Goal: Information Seeking & Learning: Learn about a topic

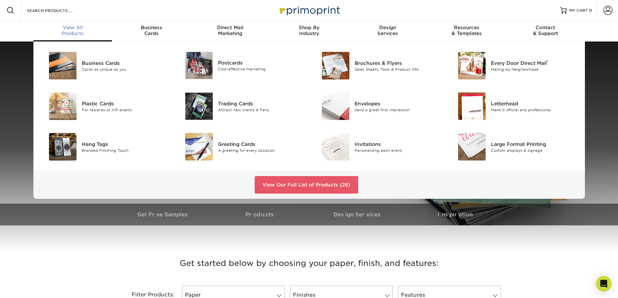
click at [77, 28] on span "View All" at bounding box center [72, 28] width 79 height 6
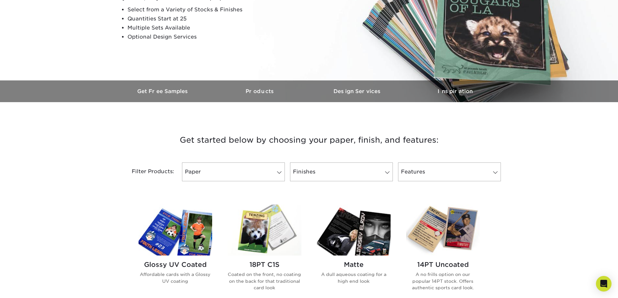
scroll to position [130, 0]
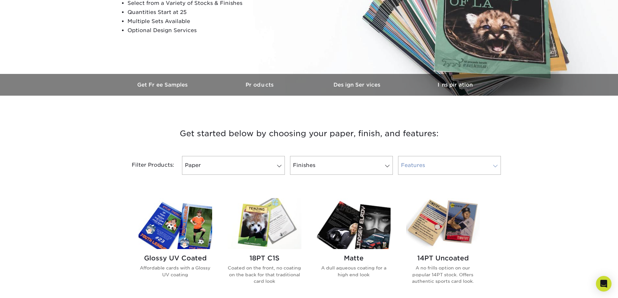
click at [429, 166] on link "Features" at bounding box center [449, 165] width 103 height 19
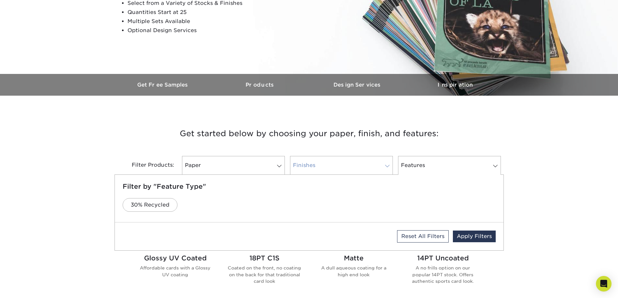
click at [316, 167] on link "Finishes" at bounding box center [341, 165] width 103 height 19
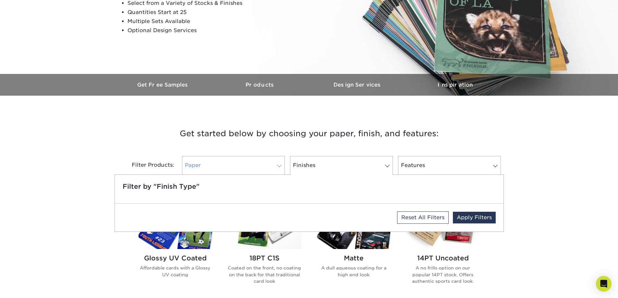
click at [254, 164] on link "Paper" at bounding box center [233, 165] width 103 height 19
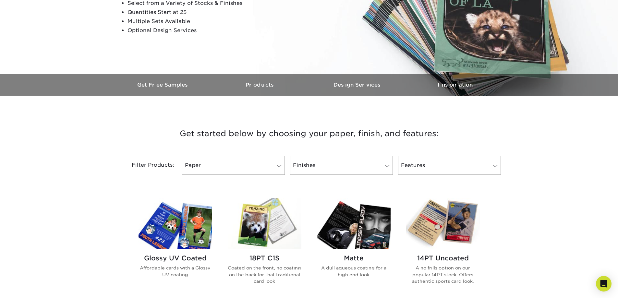
click at [183, 233] on img at bounding box center [175, 223] width 74 height 51
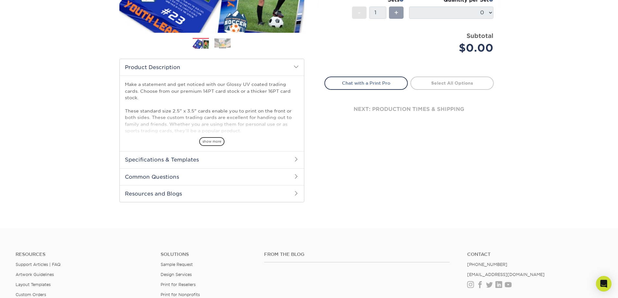
scroll to position [162, 0]
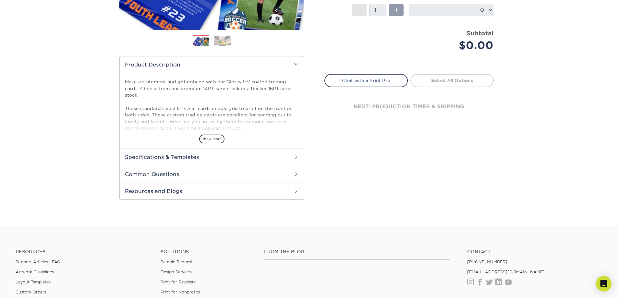
click at [179, 175] on h2 "Common Questions" at bounding box center [212, 174] width 184 height 17
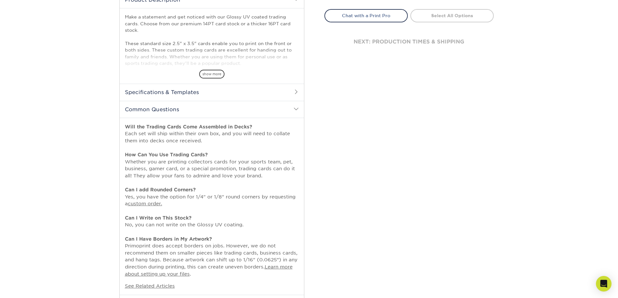
scroll to position [292, 0]
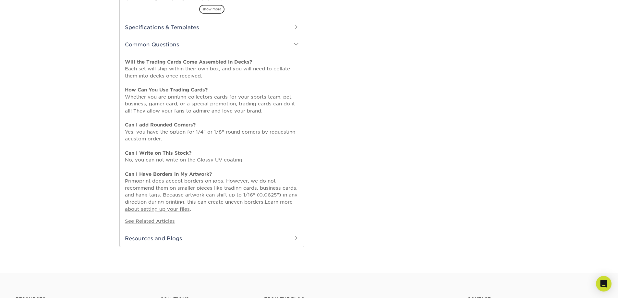
click at [158, 236] on h2 "Resources and Blogs" at bounding box center [212, 238] width 184 height 17
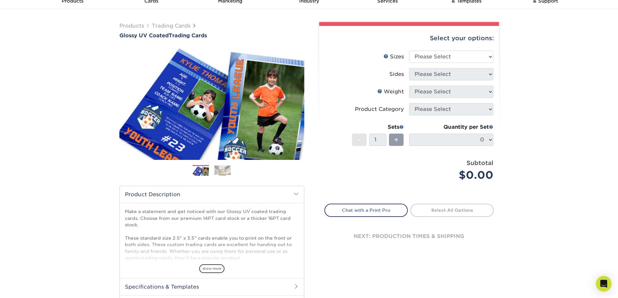
scroll to position [0, 0]
